Goal: Information Seeking & Learning: Learn about a topic

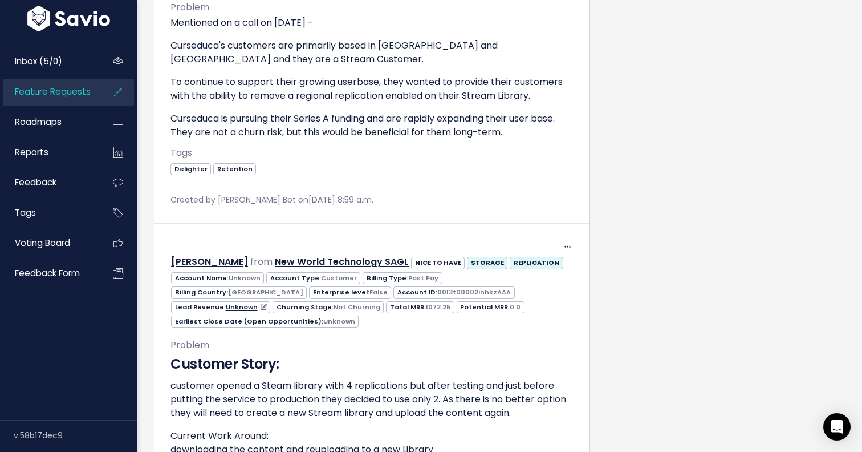
scroll to position [1338, 0]
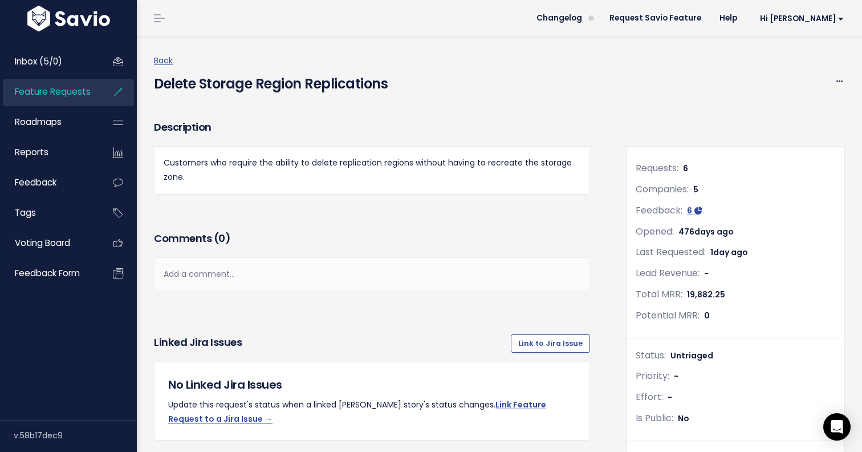
click at [315, 78] on h4 "Delete Storage Region Replications" at bounding box center [271, 81] width 234 height 26
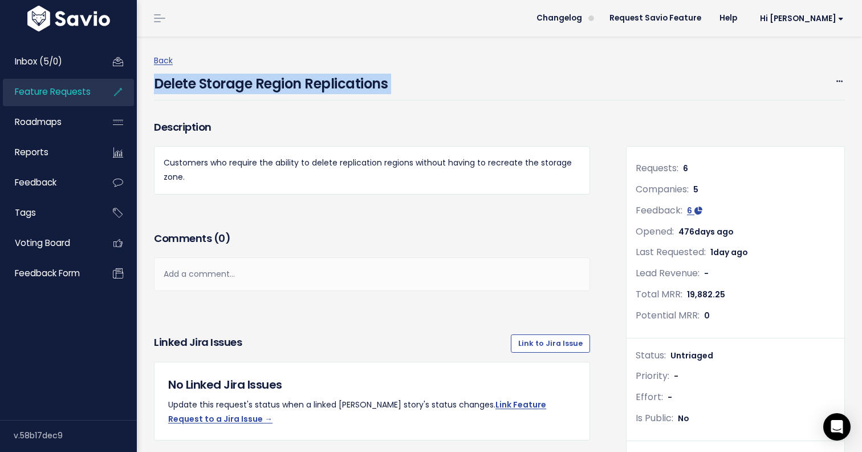
click at [315, 78] on h4 "Delete Storage Region Replications" at bounding box center [271, 81] width 234 height 26
copy div "Delete Storage Region Replications Edit Merge Add to Roadmap Delete"
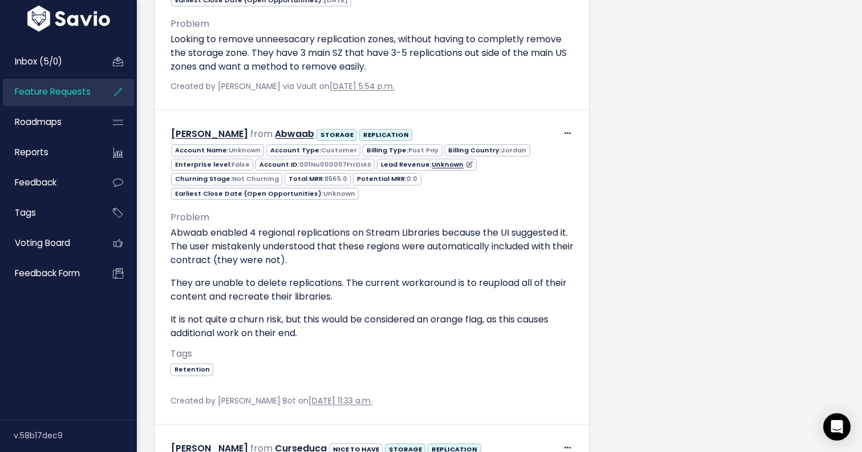
scroll to position [775, 0]
